Goal: Information Seeking & Learning: Learn about a topic

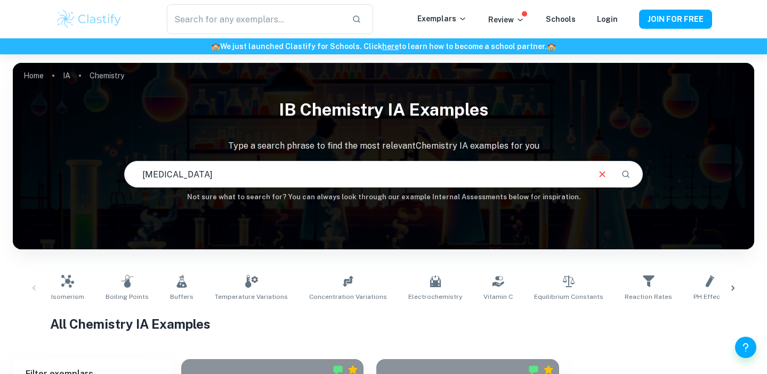
type input "[MEDICAL_DATA]"
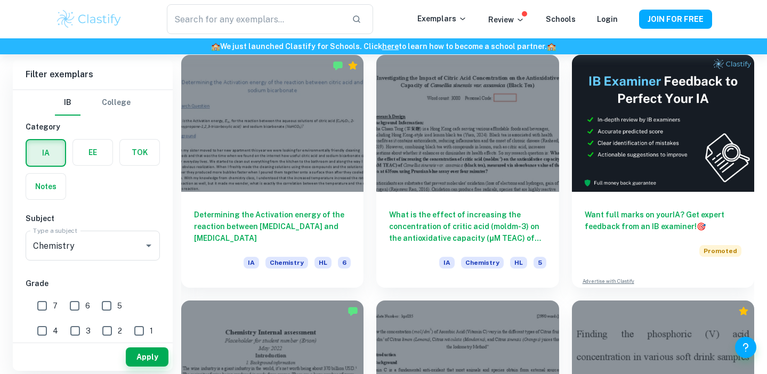
scroll to position [301, 0]
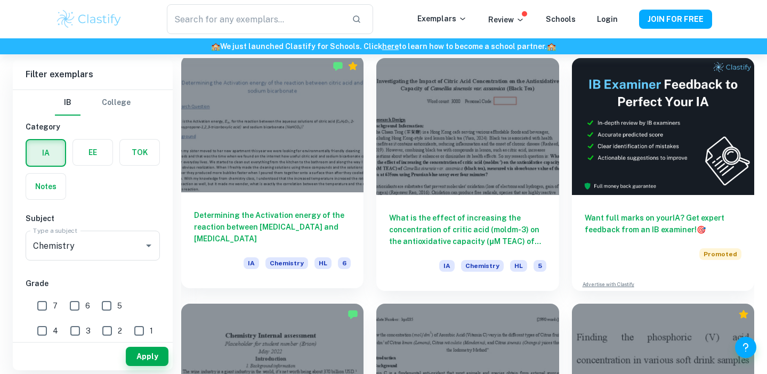
click at [249, 175] on div at bounding box center [272, 123] width 182 height 137
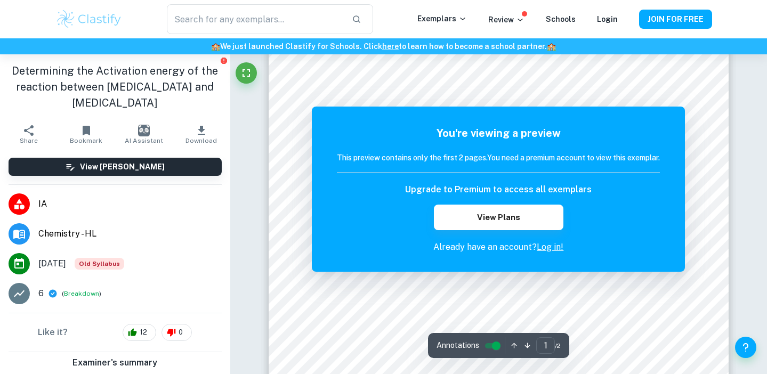
scroll to position [297, 0]
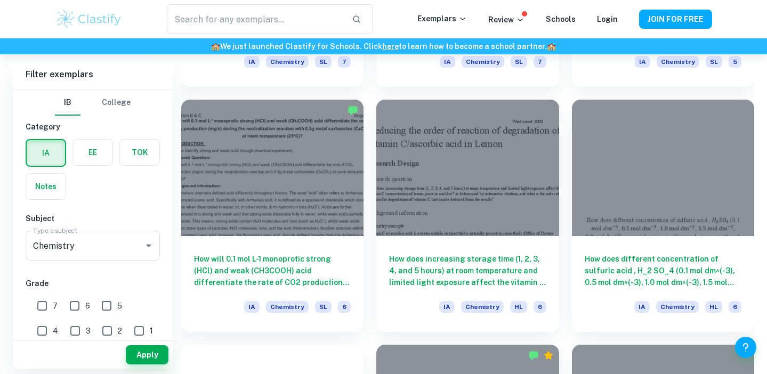
scroll to position [1487, 0]
